Goal: Task Accomplishment & Management: Use online tool/utility

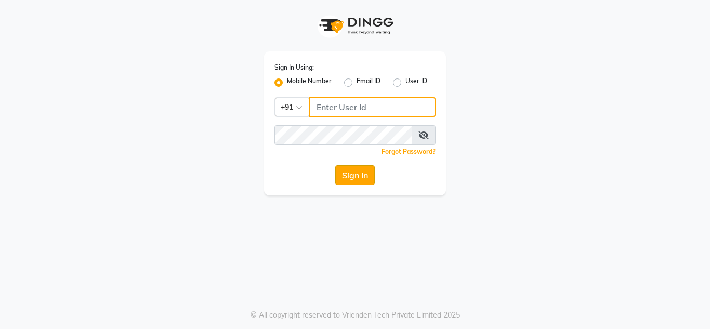
type input "9930545695"
click at [362, 172] on button "Sign In" at bounding box center [355, 175] width 40 height 20
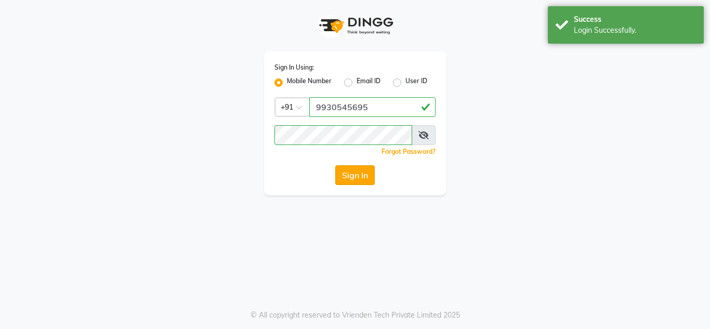
select select "service"
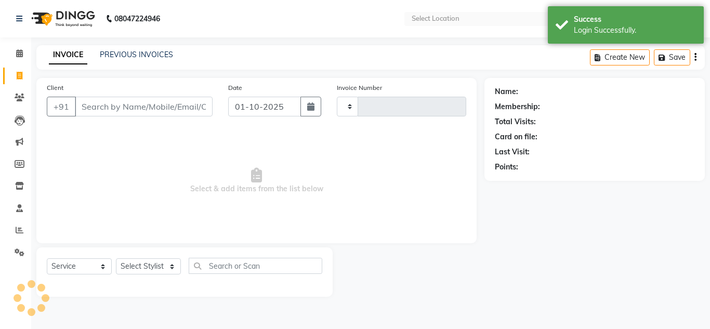
select select "en"
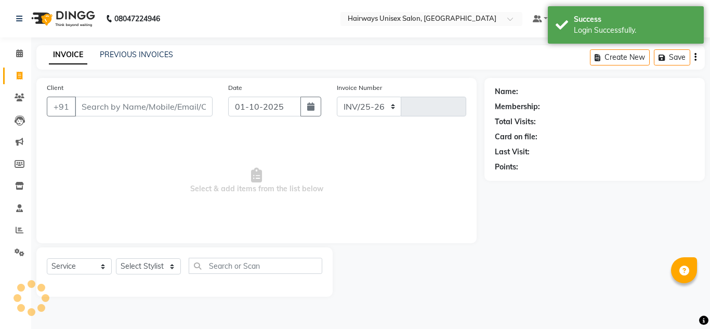
select select "786"
type input "1044"
